Goal: Entertainment & Leisure: Consume media (video, audio)

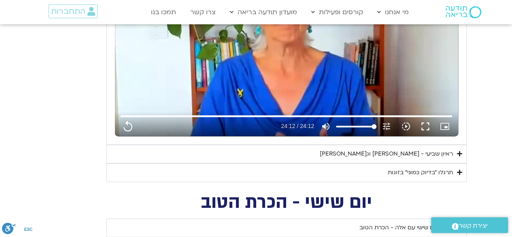
click at [417, 171] on div "תרגלו ״בדיוק כמוני״ בזוגות" at bounding box center [420, 173] width 65 height 10
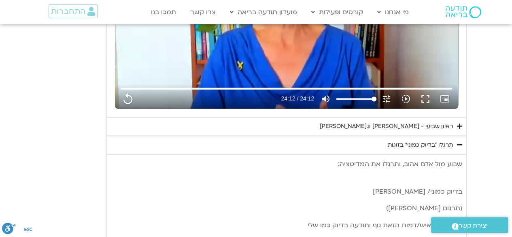
scroll to position [514, 0]
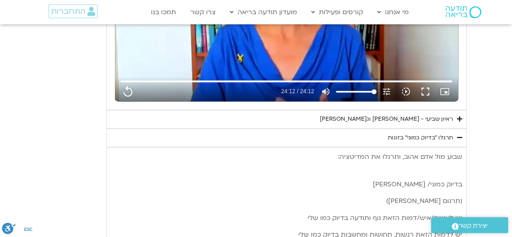
click at [503, 131] on section "יום שביעי - חיבור ונפרדות תרגול יום שביעי עם [PERSON_NAME] - חיבור ונפרדות נא ל…" at bounding box center [256, 218] width 512 height 724
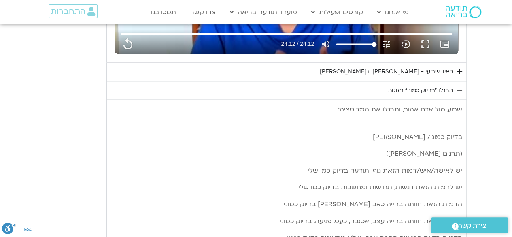
scroll to position [565, 0]
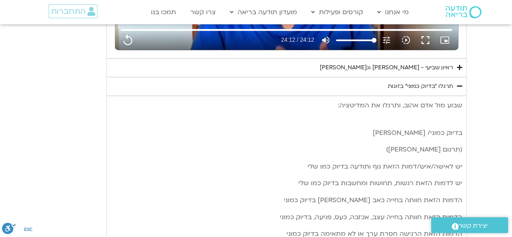
click at [479, 156] on section "יום שביעי - חיבור ונפרדות תרגול יום שביעי עם [PERSON_NAME] - חיבור ונפרדות נא ל…" at bounding box center [256, 167] width 512 height 724
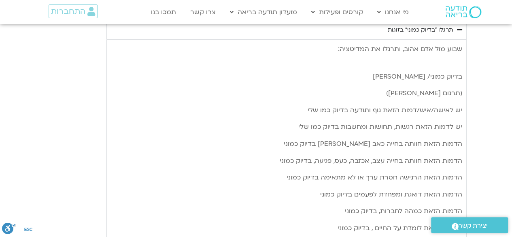
scroll to position [623, 0]
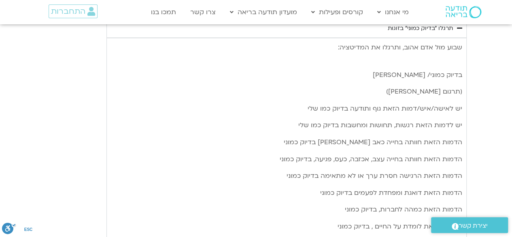
click at [471, 153] on section "יום שביעי - חיבור ונפרדות תרגול יום שביעי עם [PERSON_NAME] - חיבור ונפרדות נא ל…" at bounding box center [256, 109] width 512 height 724
click at [489, 127] on section "יום שביעי - חיבור ונפרדות תרגול יום שביעי עם [PERSON_NAME] - חיבור ונפרדות נא ל…" at bounding box center [256, 109] width 512 height 724
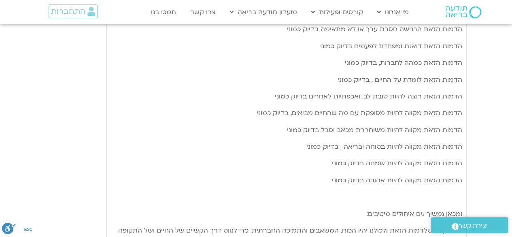
scroll to position [778, 0]
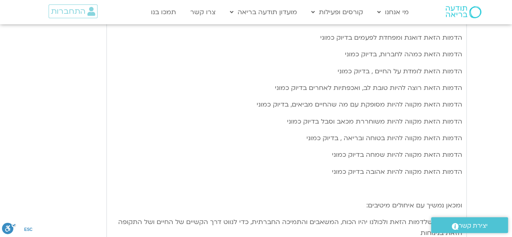
click at [466, 164] on div "שבוע [PERSON_NAME] [PERSON_NAME], ותרגלו את המדיטציה: בדיוק כמוני/ [PERSON_NAME…" at bounding box center [287, 99] width 360 height 433
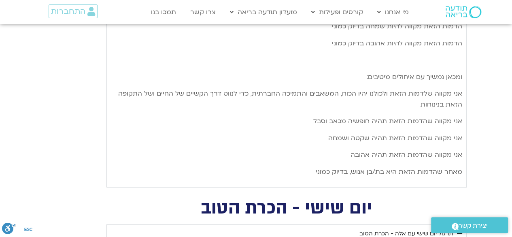
scroll to position [908, 0]
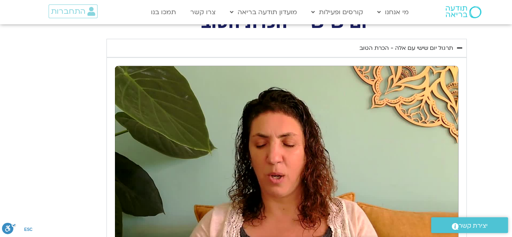
scroll to position [1100, 0]
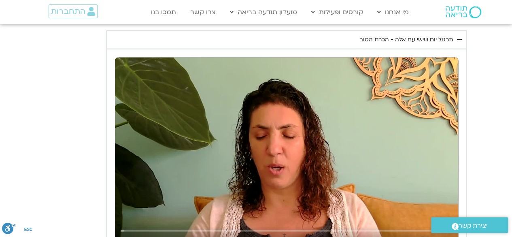
click at [502, 153] on section "יום שישי - הכרת הטוב תרגול יום שישי עם אלה - הכרת הטוב נא להזין כתובת אימייל כד…" at bounding box center [256, 151] width 512 height 291
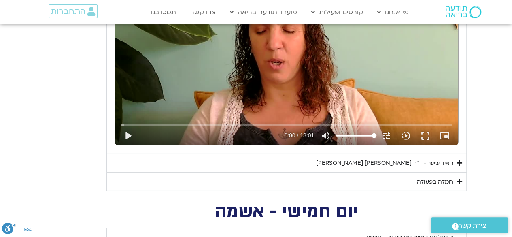
click at [13, 128] on section "יום שישי - הכרת הטוב תרגול יום שישי עם אלה - הכרת הטוב נא להזין כתובת אימייל כד…" at bounding box center [256, 45] width 512 height 291
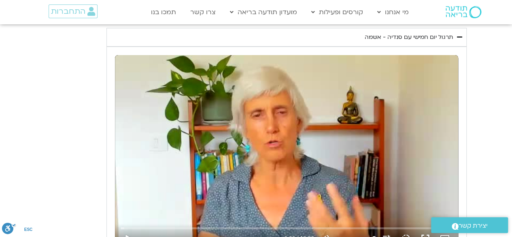
click at [486, 174] on section "יום חמישי - אשמה תרגול יום חמישי עם [PERSON_NAME] - אשמה נא להזין כתובת אימייל …" at bounding box center [256, 157] width 512 height 309
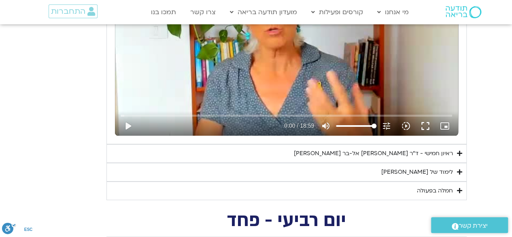
scroll to position [1518, 0]
click at [464, 169] on summary "לימוד של [PERSON_NAME]" at bounding box center [287, 172] width 360 height 19
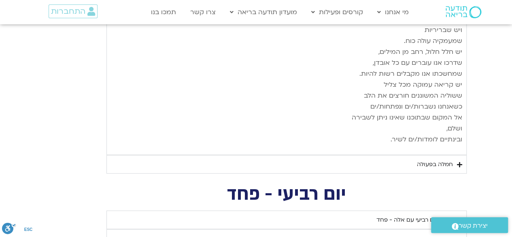
scroll to position [2365, 0]
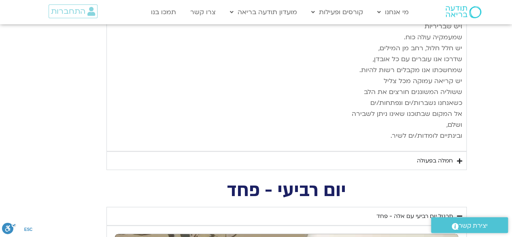
click at [461, 158] on icon "Accordion. Open links with Enter or Space, close with Escape, and navigate with…" at bounding box center [459, 161] width 5 height 6
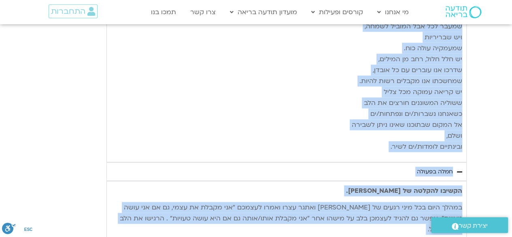
scroll to position [2356, 0]
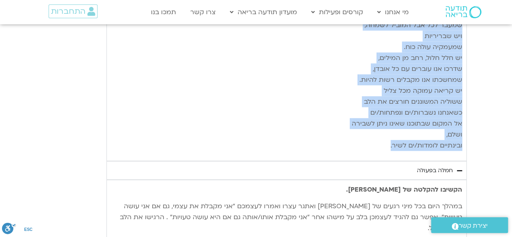
drag, startPoint x: 459, startPoint y: 97, endPoint x: 273, endPoint y: 129, distance: 189.4
copy div "loremipsumd sitametco adip elitse doeiusm tempori utlab, etdolo magnaa enim adm…"
click at [286, 25] on p "יש שבירות שממנה נולדת השלמות, יש התנפצות שממנה פורח הבלתי־נשבר. יש צער שמעבר לכ…" at bounding box center [287, 58] width 352 height 186
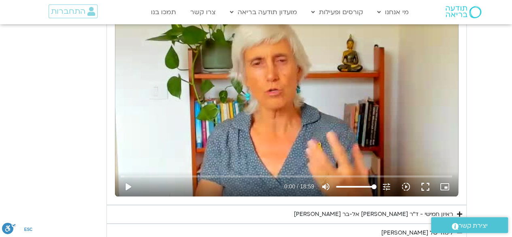
scroll to position [1458, 0]
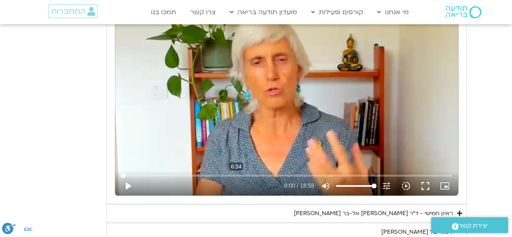
type input "1452.76"
type input "394.7600711909"
type input "1452.76"
type input "394.7600711909"
click at [236, 173] on input "Buscar" at bounding box center [287, 175] width 332 height 5
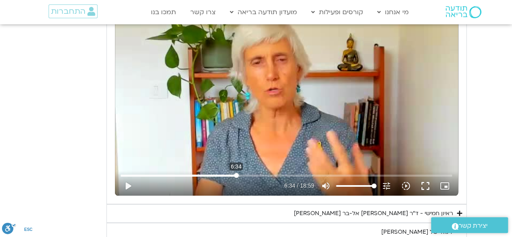
type input "1452.76"
type input "394.760071"
type input "1452.76"
click at [127, 183] on button "play_arrow" at bounding box center [127, 185] width 19 height 19
type input "394.763246"
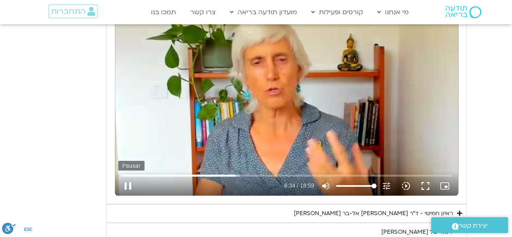
type input "1452.76"
type input "394.837227"
type input "1452.76"
type input "394.974258"
type input "1452.76"
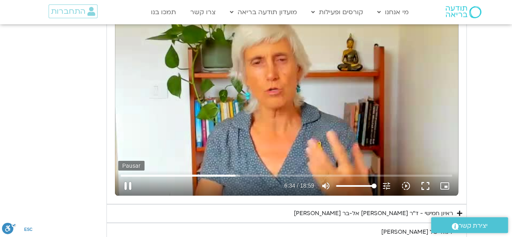
type input "395.105742"
type input "1452.76"
type input "395.238253"
type input "1452.76"
type input "395.371217"
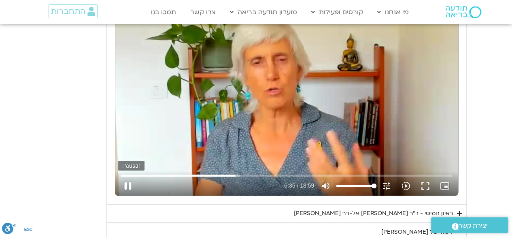
type input "1452.76"
type input "395.501879"
type input "1452.76"
type input "395.689488"
type input "1452.76"
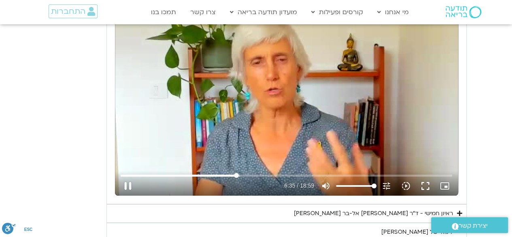
type input "395.821337"
type input "1452.76"
type input "395.956904"
type input "1452.76"
type input "396.088989"
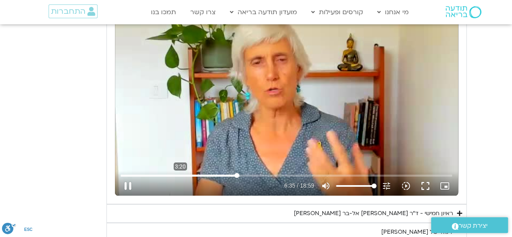
type input "1452.76"
type input "396.238162"
type input "1452.76"
type input "396.354231"
type input "1452.76"
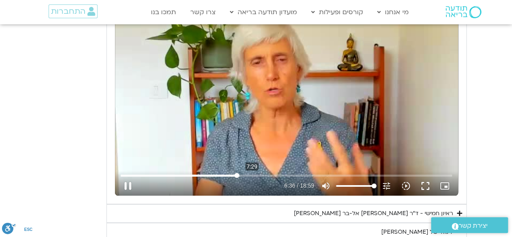
type input "396.48752"
type input "1452.76"
type input "396.607557"
type input "1452.76"
type input "396.741218"
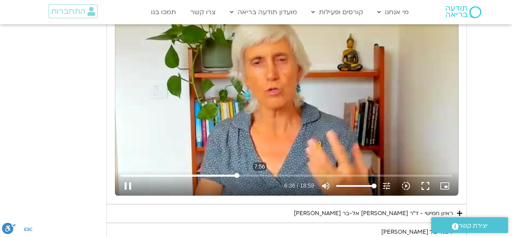
type input "1452.76"
type input "396.869806"
type input "1452.76"
type input "397.021608"
type input "1452.76"
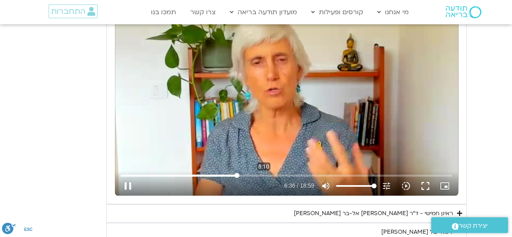
type input "397.069978"
type input "1452.76"
type input "397.201724"
type input "1452.76"
type input "397.337305"
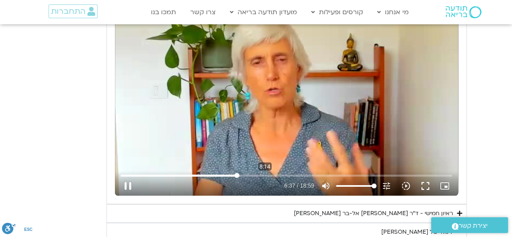
type input "1452.76"
type input "494.445622017591"
type input "1452.76"
click at [265, 173] on input "Buscar" at bounding box center [287, 175] width 332 height 5
type input "494.445622"
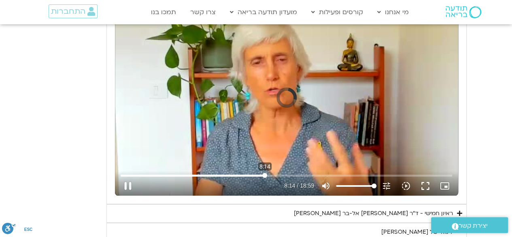
type input "1452.76"
type input "494.451096"
type input "1452.76"
type input "494.565963"
type input "1452.76"
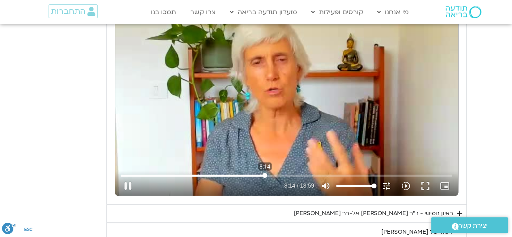
type input "494.702963"
type input "1452.76"
type input "494.835952"
type input "1452.76"
type input "495.055207"
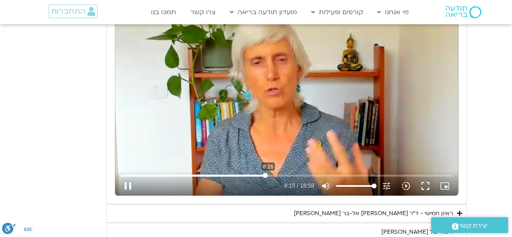
type input "1452.76"
type input "495.188203"
type input "1452.76"
type input "495.320653"
type input "1452.76"
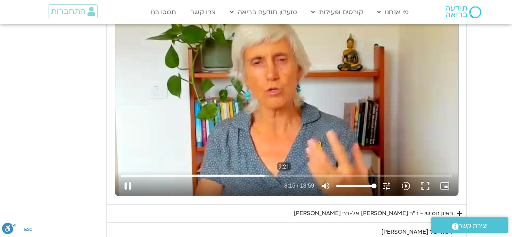
type input "495.471405"
type input "1452.76"
type input "495.585802"
type input "1452.76"
type input "495.64274"
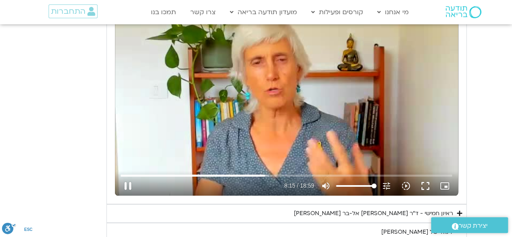
type input "1452.76"
type input "495.837294"
type input "1452.76"
type input "495.98693"
type input "1452.76"
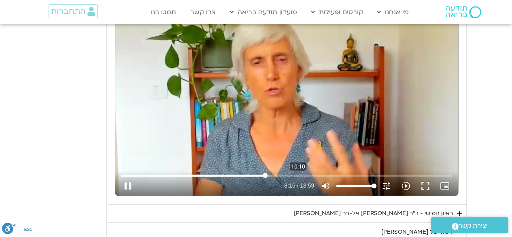
type input "496.086291"
type input "1452.76"
type input "496.169316"
type input "1452.76"
type input "496.300055"
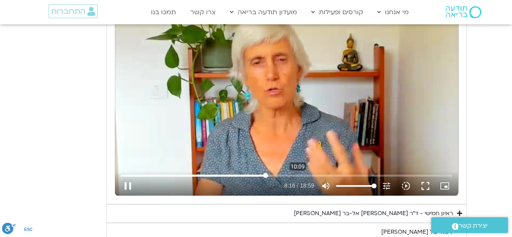
type input "1452.76"
type input "496.437767"
type input "1452.76"
type input "609.178048440765"
type input "1452.76"
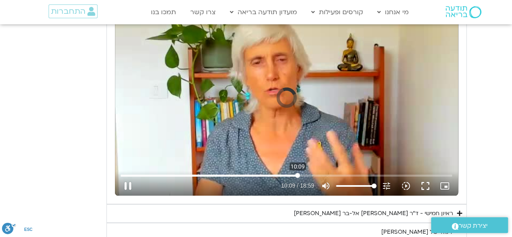
click at [298, 173] on input "Buscar" at bounding box center [287, 175] width 332 height 5
type input "609.178048"
type input "1452.76"
type input "609.188842"
type input "1452.76"
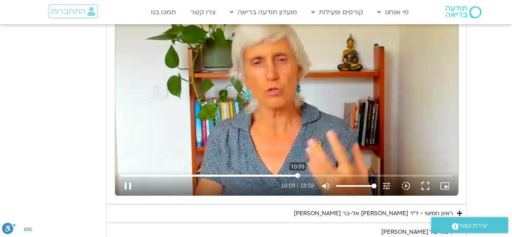
type input "609.291526"
type input "1452.76"
type input "609.426799"
type input "1452.76"
type input "609.563566"
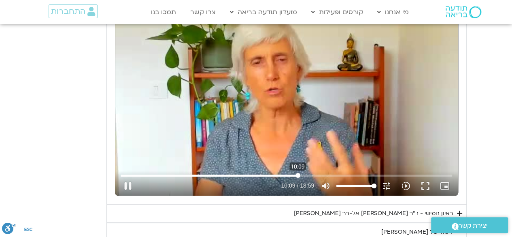
type input "1452.76"
type input "609.695165"
type input "1452.76"
type input "609.826653"
type input "1452.76"
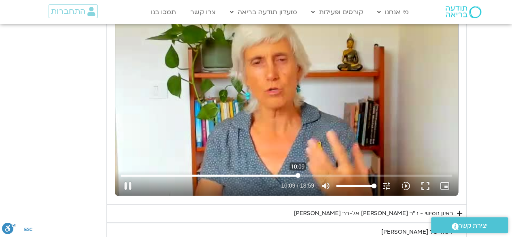
type input "609.958482"
type input "1452.76"
type input "610.084625"
type input "1452.76"
type input "610.216131"
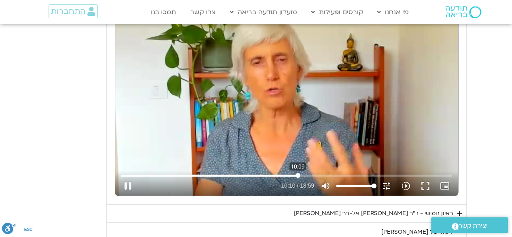
type input "1452.76"
type input "610.347677"
type input "1452.76"
type input "610.477176"
type input "1452.76"
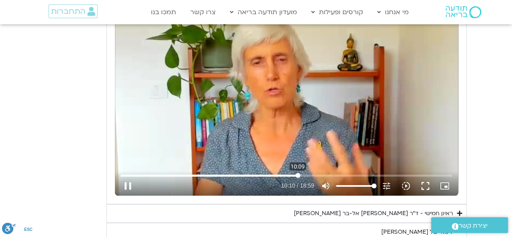
type input "610.705558"
type input "1452.76"
type input "610.822744"
type input "1452.76"
type input "610.958637"
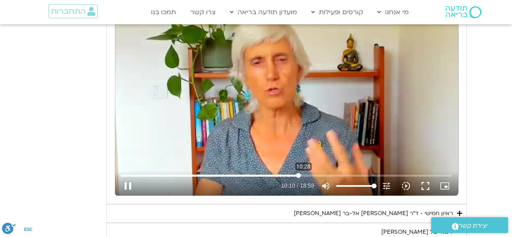
type input "1452.76"
type input "611.071967"
type input "1452.76"
type input "611.189022"
type input "1452.76"
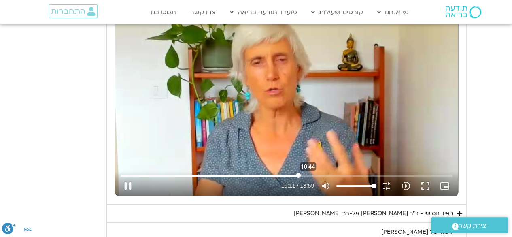
type input "611.265189"
type input "1452.76"
type input "611.491044"
type input "1452.76"
type input "611.621304"
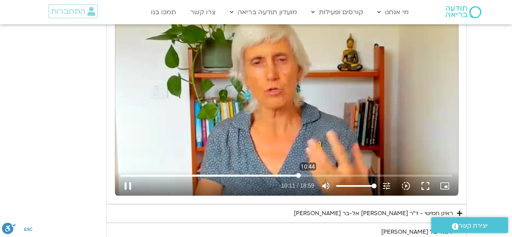
type input "1452.76"
type input "611.666126"
type input "1452.76"
type input "611.892138"
type input "1452.76"
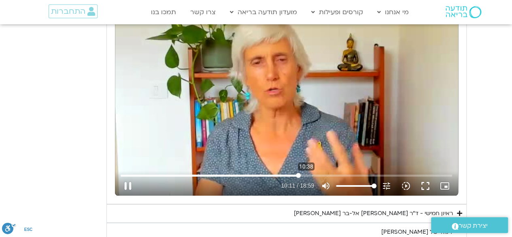
type input "611.935403"
type input "1452.76"
type input "612.071654"
type input "1452.76"
type input "639.271799633728"
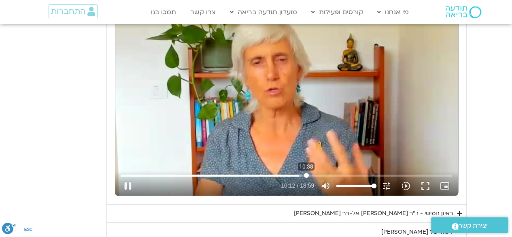
type input "1452.76"
click at [306, 173] on input "Buscar" at bounding box center [287, 175] width 332 height 5
type input "639.271799"
type input "1452.76"
type input "639.317107"
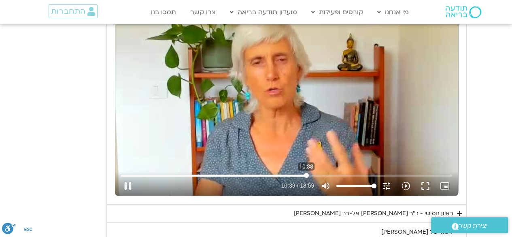
type input "1452.76"
type input "639.458459"
type input "1452.76"
type input "639.583624"
type input "1452.76"
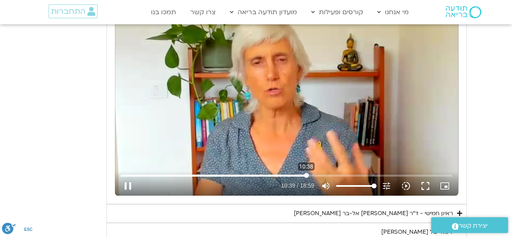
type input "639.713294"
type input "1452.76"
type input "639.846222"
type input "1452.76"
type input "639.936072"
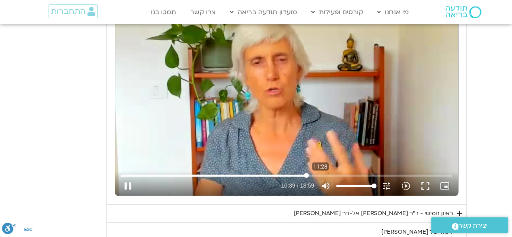
type input "1452.76"
type input "640.05344"
type input "1452.76"
type input "640.168996"
type input "1452.76"
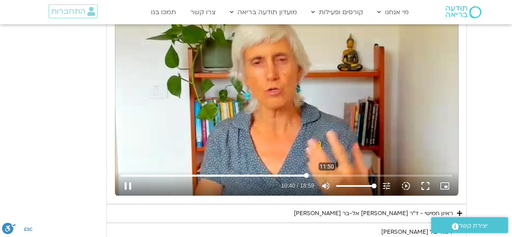
type input "640.240978"
type input "1452.76"
type input "640.366894"
type input "1452.76"
type input "640.500184"
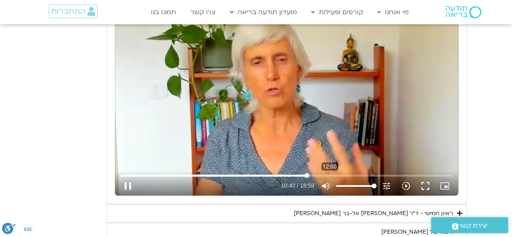
type input "1452.76"
type input "640.625587"
type input "1452.76"
type input "640.75212"
type input "1452.76"
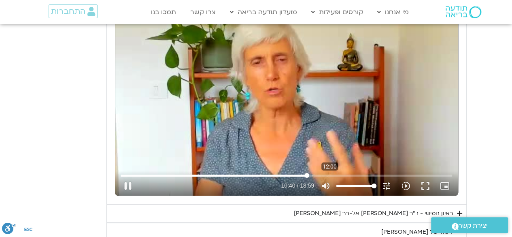
type input "720.148755964817"
type input "1452.76"
click at [330, 173] on input "Buscar" at bounding box center [287, 175] width 332 height 5
type input "720.148755"
type input "1452.76"
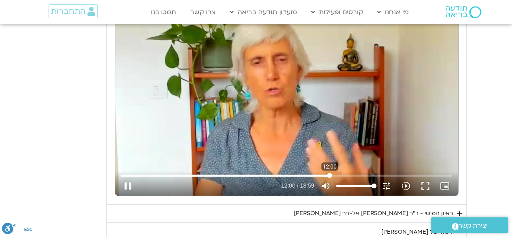
type input "720.170383"
type input "1452.76"
type input "720.305184"
type input "1452.76"
type input "720.432383"
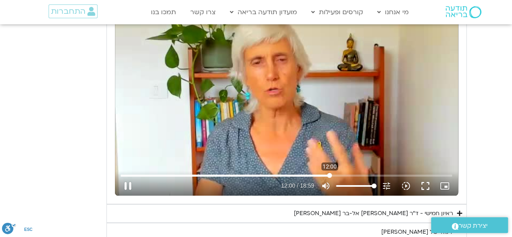
type input "1452.76"
type input "720.572096"
type input "1452.76"
type input "720.699737"
type input "1452.76"
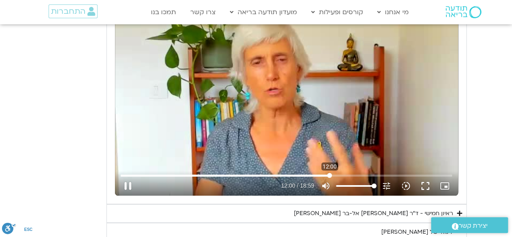
type input "720.833824"
type input "1452.76"
type input "720.972034"
type input "1452.76"
type input "721.102637"
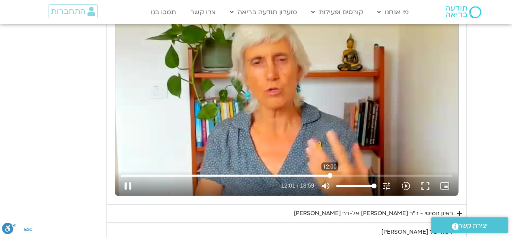
type input "1452.76"
type input "721.237403"
type input "1452.76"
type input "721.371316"
type input "1452.76"
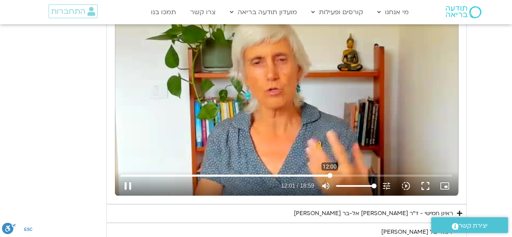
type input "721.500216"
type input "1452.76"
type input "721.636185"
type input "1452.76"
type input "721.772126"
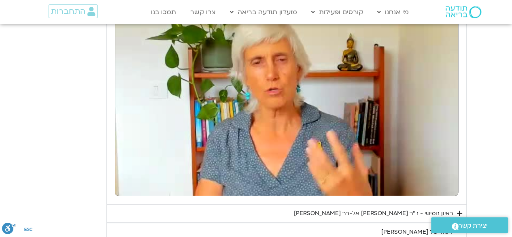
type input "1452.76"
type input "723.775694"
type input "1452.76"
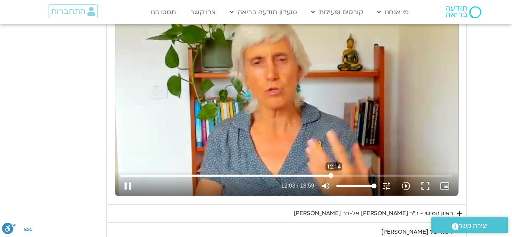
type input "723.926455"
type input "1452.76"
type input "723.987508"
click at [343, 173] on input "Buscar" at bounding box center [287, 175] width 332 height 5
click at [350, 173] on input "Buscar" at bounding box center [287, 175] width 332 height 5
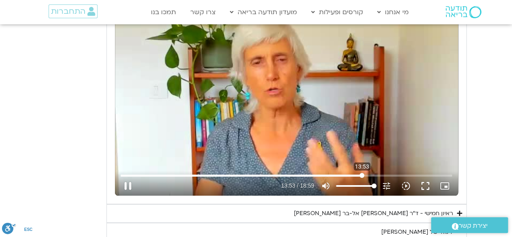
click at [362, 173] on input "Buscar" at bounding box center [287, 175] width 332 height 5
click at [375, 154] on div "Saltar anuncio 13:53 pause 13:53 / 18:59 volume_up Silenciar tune Resolución Au…" at bounding box center [286, 98] width 343 height 193
click at [128, 183] on button "play_arrow" at bounding box center [127, 185] width 19 height 19
click at [376, 173] on input "Buscar" at bounding box center [287, 175] width 332 height 5
click at [370, 173] on input "Buscar" at bounding box center [287, 175] width 332 height 5
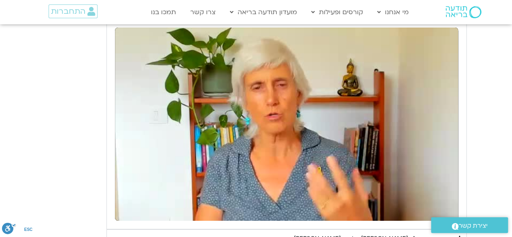
scroll to position [1432, 0]
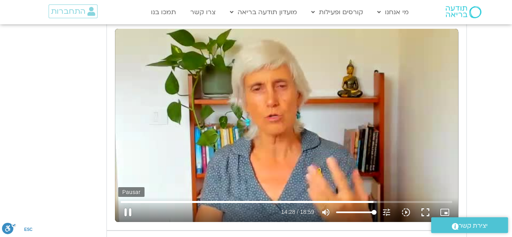
click at [126, 210] on button "pause" at bounding box center [127, 212] width 19 height 19
click at [368, 199] on input "Buscar" at bounding box center [287, 201] width 332 height 5
click at [129, 208] on button "play_arrow" at bounding box center [127, 212] width 19 height 19
click at [126, 204] on button "pause" at bounding box center [127, 212] width 19 height 19
click at [127, 208] on button "play_arrow" at bounding box center [127, 212] width 19 height 19
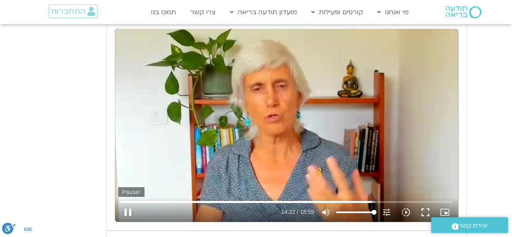
click at [127, 208] on button "pause" at bounding box center [127, 212] width 19 height 19
click at [130, 209] on button "play_arrow" at bounding box center [127, 212] width 19 height 19
click at [130, 209] on button "pause" at bounding box center [127, 212] width 19 height 19
click at [367, 200] on input "Buscar" at bounding box center [287, 201] width 332 height 5
click at [130, 208] on button "play_arrow" at bounding box center [127, 212] width 19 height 19
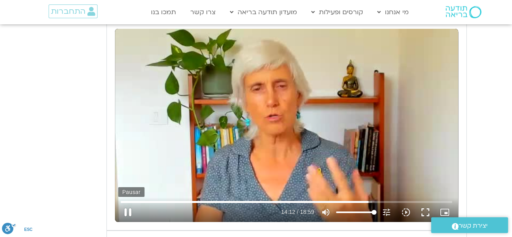
click at [130, 208] on button "pause" at bounding box center [127, 212] width 19 height 19
click at [130, 208] on button "play_arrow" at bounding box center [127, 212] width 19 height 19
click at [125, 210] on button "pause" at bounding box center [127, 212] width 19 height 19
click at [126, 207] on button "play_arrow" at bounding box center [127, 212] width 19 height 19
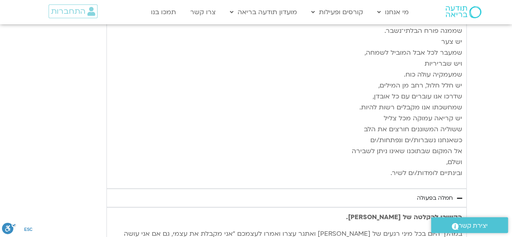
scroll to position [2334, 0]
